Goal: Information Seeking & Learning: Understand process/instructions

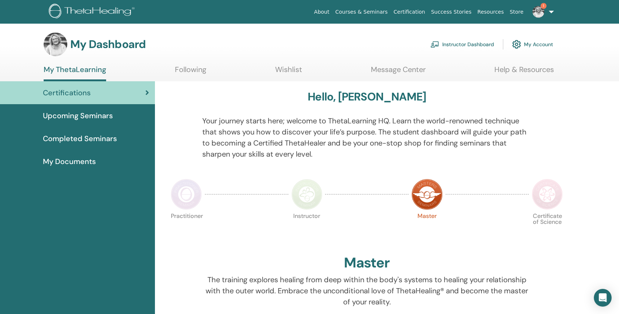
click at [450, 44] on link "Instructor Dashboard" at bounding box center [463, 44] width 64 height 16
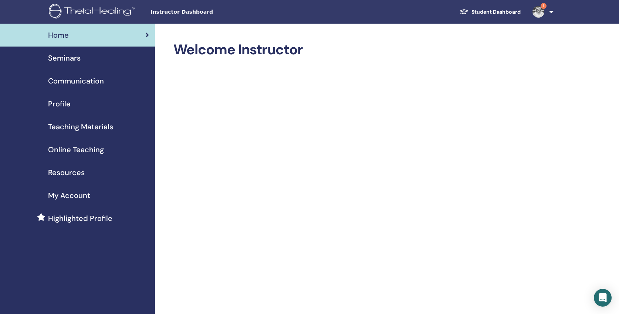
click at [84, 151] on span "Online Teaching" at bounding box center [76, 149] width 56 height 11
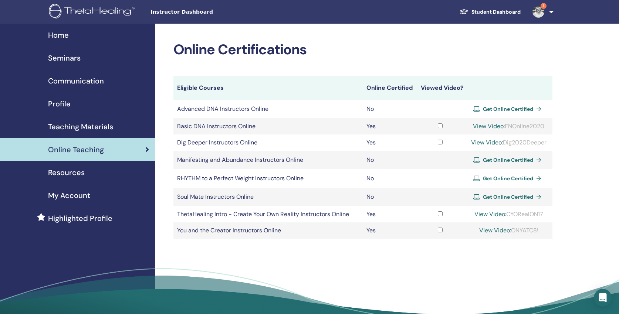
copy div "Dig2020Deeper"
drag, startPoint x: 550, startPoint y: 143, endPoint x: 505, endPoint y: 143, distance: 45.5
click at [505, 143] on td "View Video: Dig2020Deeper" at bounding box center [509, 143] width 88 height 16
click at [481, 143] on link "View Video:" at bounding box center [487, 143] width 32 height 8
